Goal: Information Seeking & Learning: Find specific fact

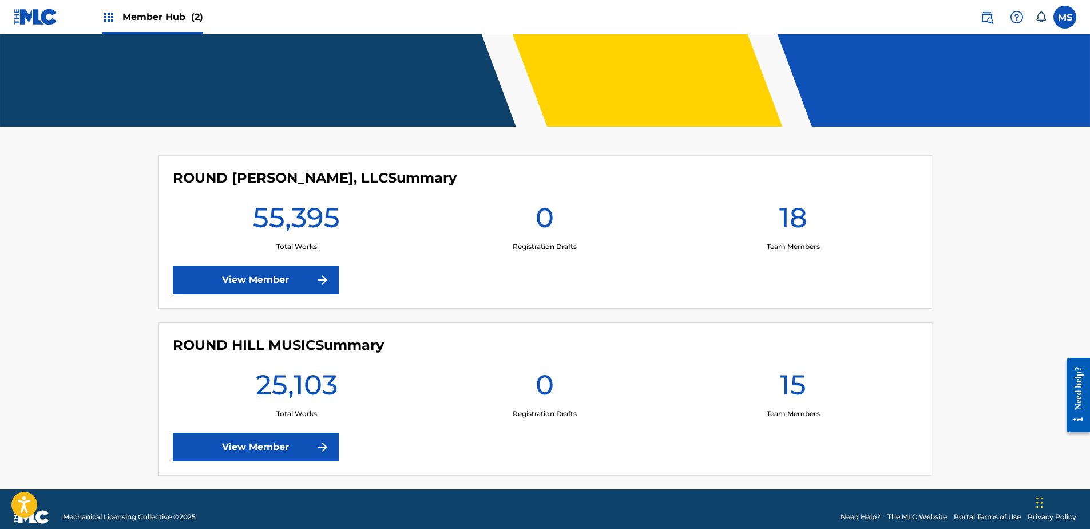
scroll to position [191, 0]
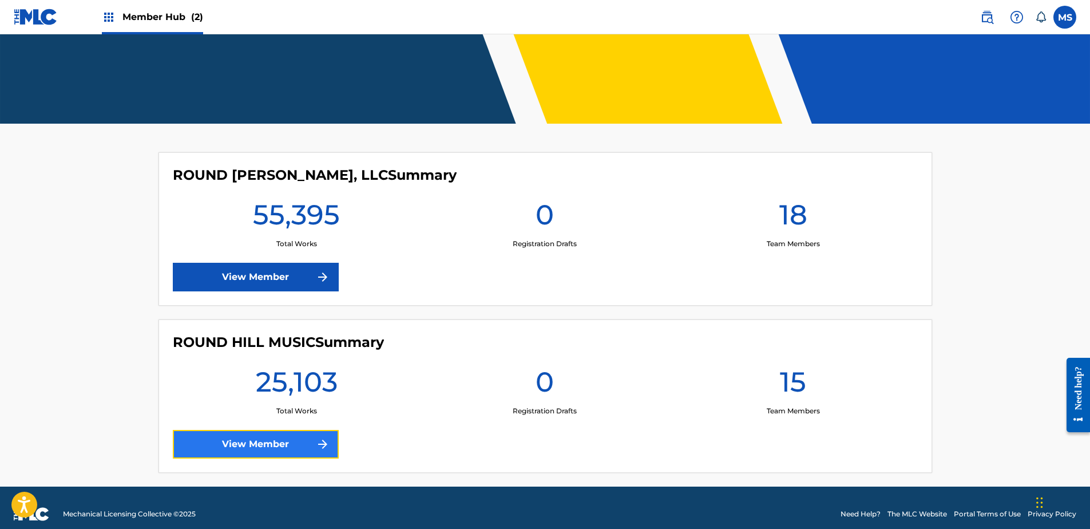
click at [295, 439] on link "View Member" at bounding box center [256, 444] width 166 height 29
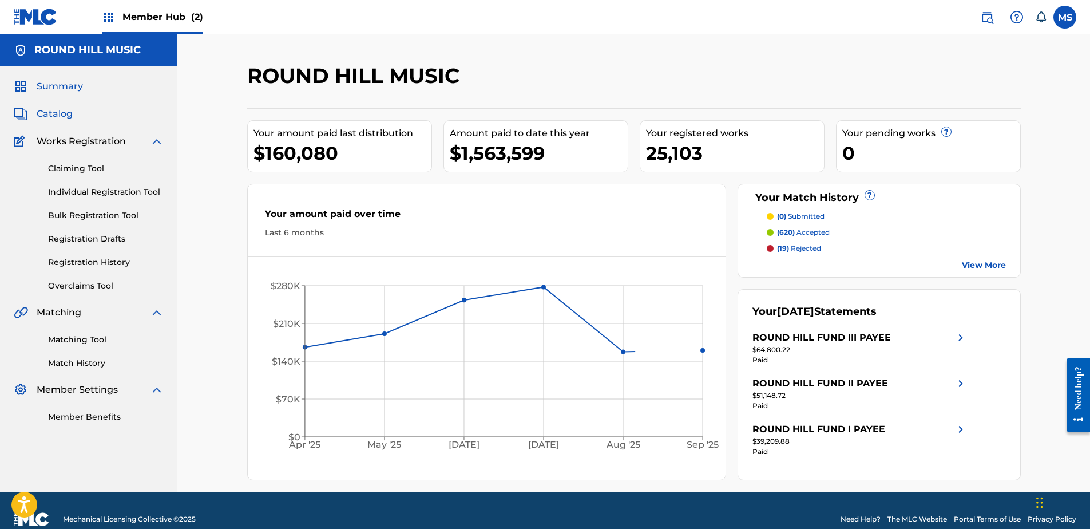
click at [63, 117] on span "Catalog" at bounding box center [55, 114] width 36 height 14
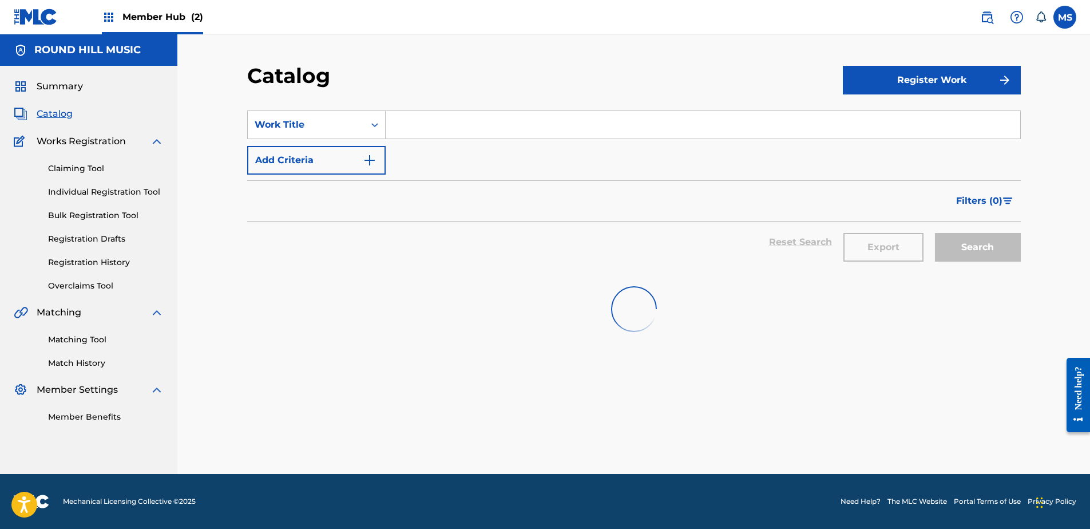
click at [455, 118] on input "Search Form" at bounding box center [703, 124] width 634 height 27
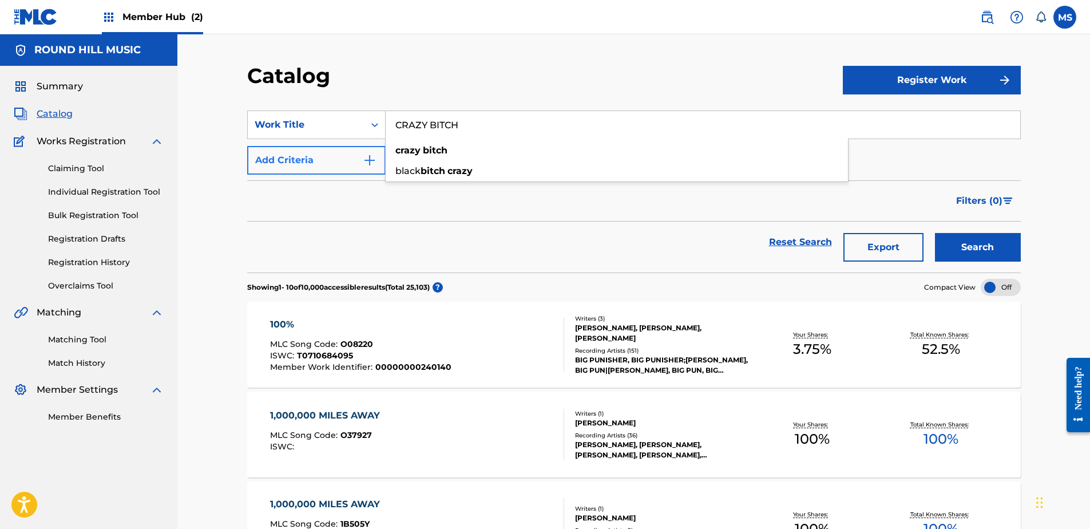
type input "CRAZY BITCH"
click at [309, 156] on button "Add Criteria" at bounding box center [316, 160] width 138 height 29
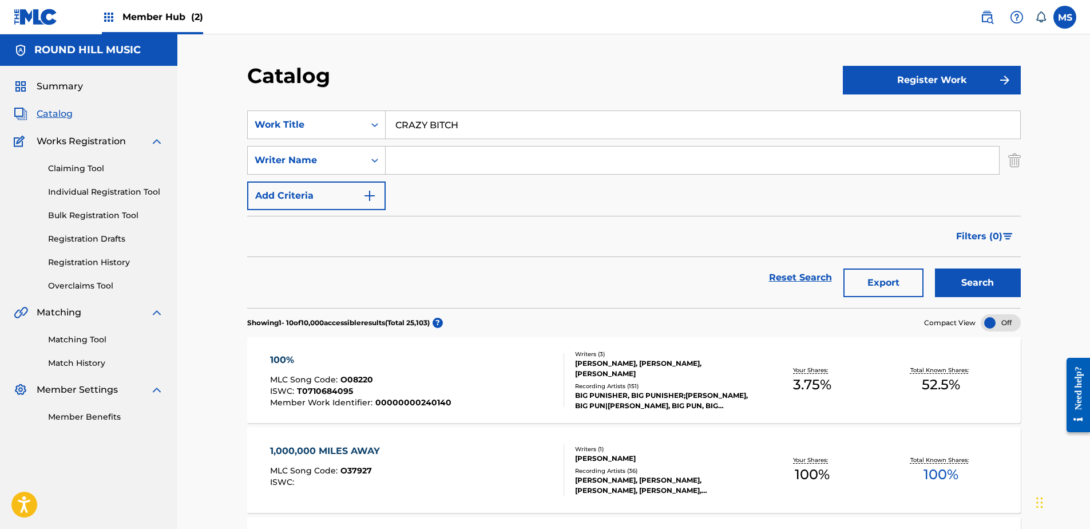
click at [407, 166] on input "Search Form" at bounding box center [692, 159] width 613 height 27
type input "[PERSON_NAME]"
click at [935, 268] on button "Search" at bounding box center [978, 282] width 86 height 29
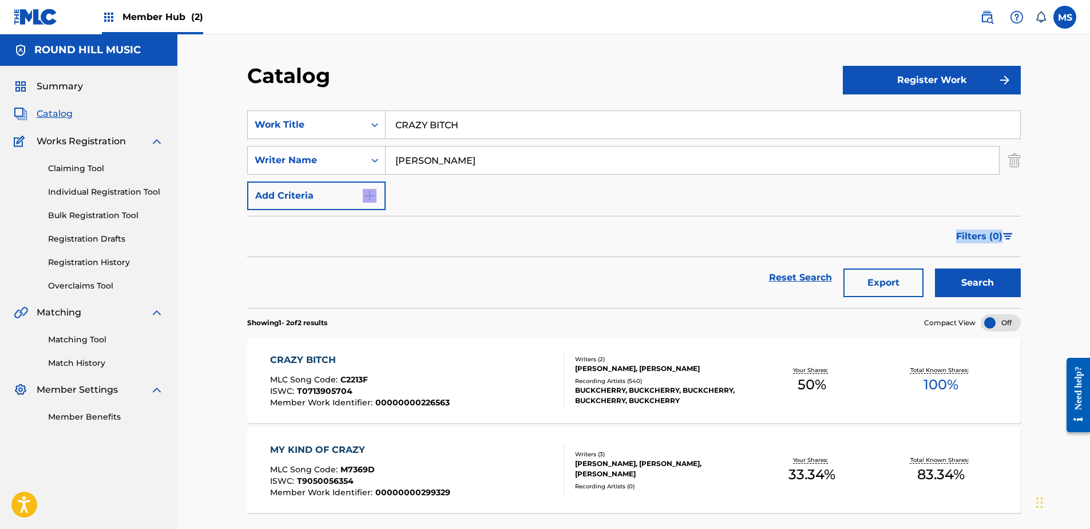
drag, startPoint x: 1089, startPoint y: 182, endPoint x: 1081, endPoint y: 225, distance: 43.5
click at [1081, 225] on div "Catalog Register Work SearchWithCriteria7828ad80-4ecf-4a81-a9eb-30092239b825 Wo…" at bounding box center [633, 300] width 912 height 532
click at [1059, 295] on div "Catalog Register Work SearchWithCriteria7828ad80-4ecf-4a81-a9eb-30092239b825 Wo…" at bounding box center [633, 300] width 912 height 532
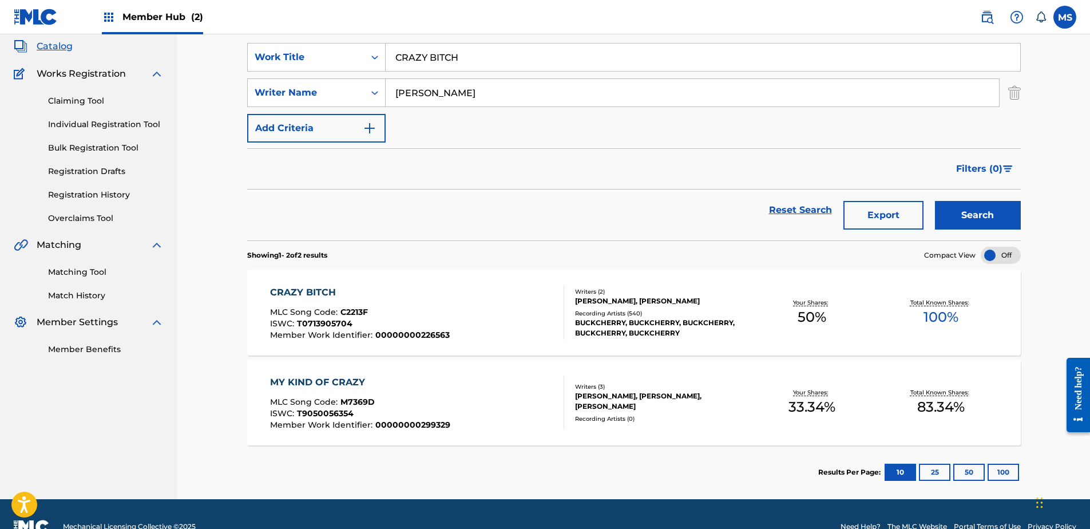
scroll to position [73, 0]
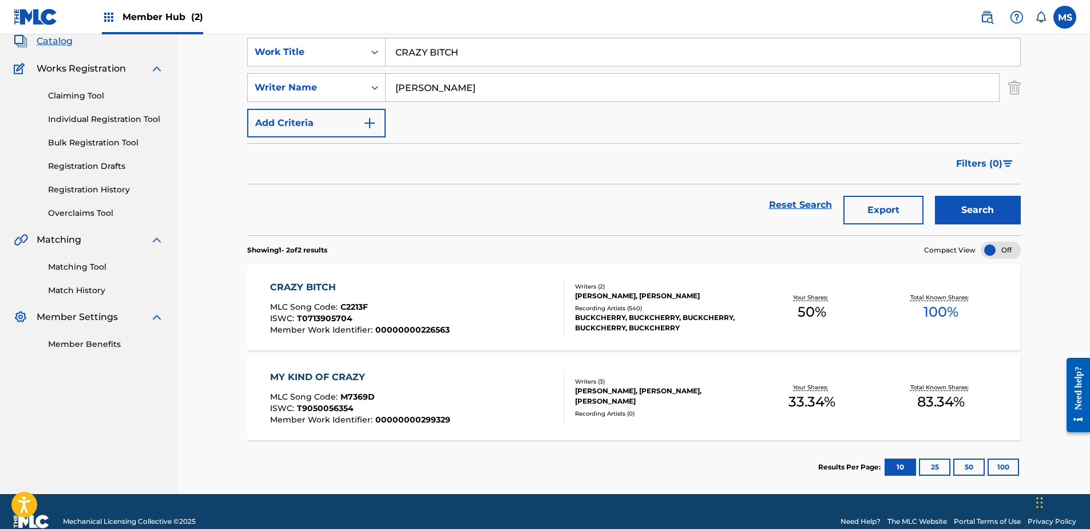
click at [482, 293] on div "CRAZY BITCH MLC Song Code : C2213F ISWC : T0713905704 Member Work Identifier : …" at bounding box center [417, 307] width 294 height 54
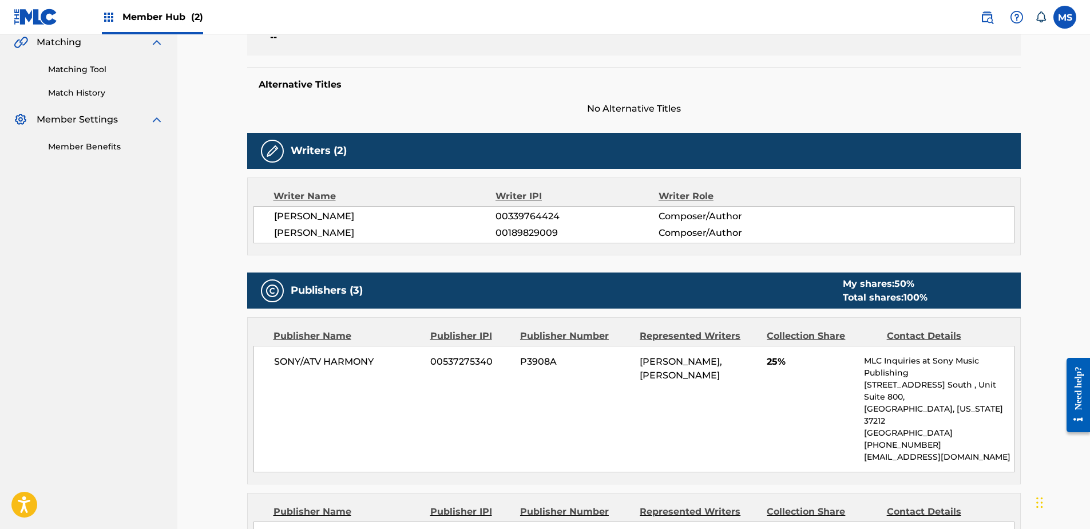
scroll to position [72, 0]
